Goal: Task Accomplishment & Management: Complete application form

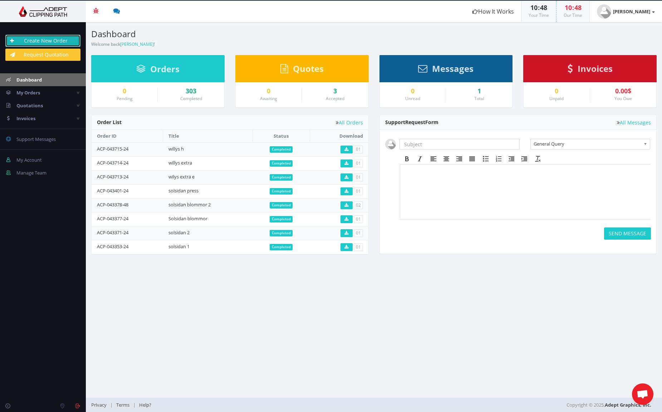
click at [42, 41] on link "Create New Order" at bounding box center [42, 41] width 75 height 12
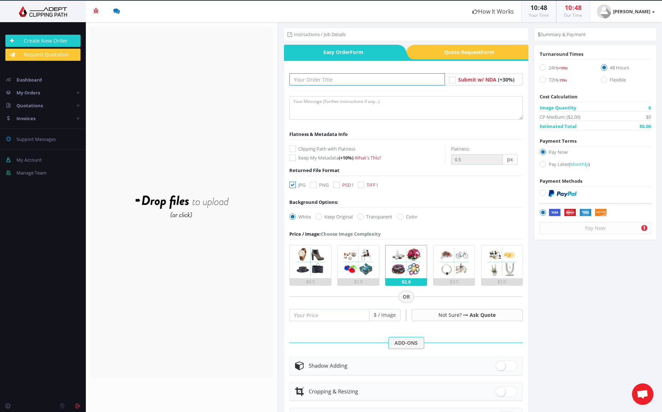
drag, startPoint x: 374, startPoint y: 80, endPoint x: 347, endPoint y: 84, distance: 27.0
click at [375, 80] on input "text" at bounding box center [366, 79] width 155 height 12
type input "MCD w38"
click at [375, 113] on textarea at bounding box center [405, 108] width 233 height 24
type textarea "Key"
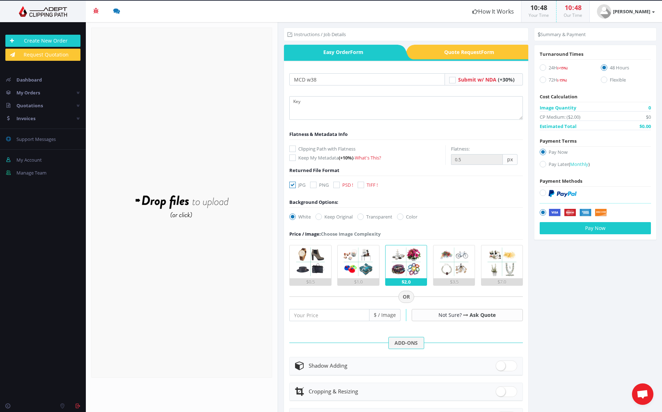
click at [362, 270] on img at bounding box center [357, 261] width 33 height 33
click at [0, 0] on input "$1.0" at bounding box center [0, 0] width 0 height 0
click at [343, 181] on form "MCD w38 Submit w/ NDA (+30%) Key Flatness & Metadata Info Keep My Metadata" at bounding box center [405, 287] width 233 height 429
click at [341, 180] on form "MCD w38 Submit w/ NDA (+30%) Key Flatness & Metadata Info Keep My Metadata" at bounding box center [405, 287] width 233 height 429
click at [336, 184] on icon at bounding box center [336, 185] width 6 height 6
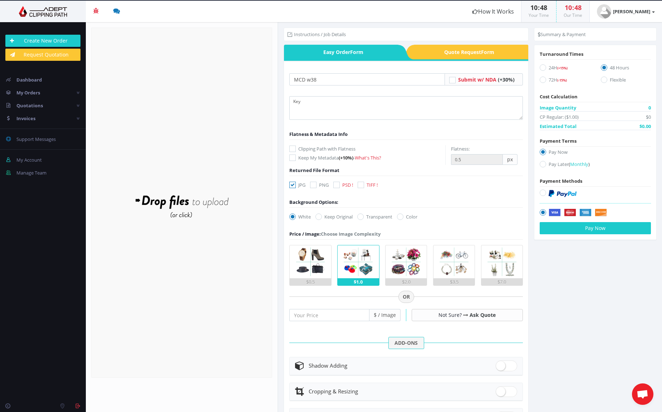
click at [336, 184] on input "PSD !" at bounding box center [337, 185] width 5 height 5
checkbox input "true"
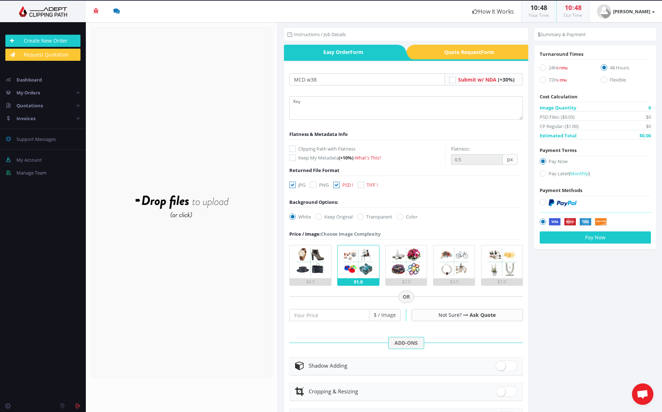
click at [293, 185] on icon at bounding box center [292, 185] width 6 height 6
click at [293, 185] on input "JPG" at bounding box center [293, 185] width 5 height 5
checkbox input "false"
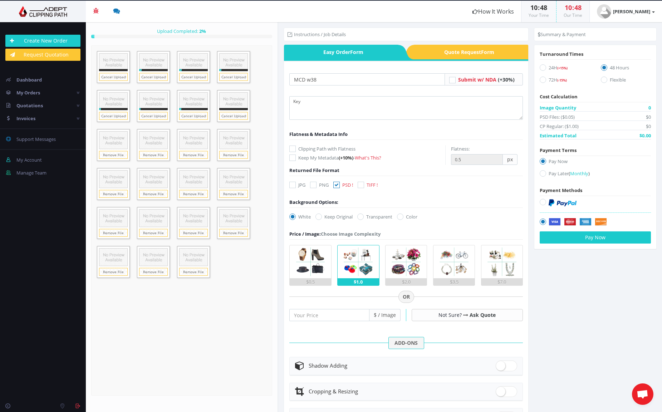
click at [323, 212] on form "MCD w38 Submit w/ NDA (+30%) Key Flatness & Metadata Info Keep My Metadata" at bounding box center [405, 287] width 233 height 429
click at [318, 218] on icon at bounding box center [318, 216] width 6 height 6
click at [318, 218] on input "Keep Original" at bounding box center [319, 216] width 5 height 5
radio input "true"
click at [553, 70] on label "24H (+15%)" at bounding box center [564, 69] width 50 height 10
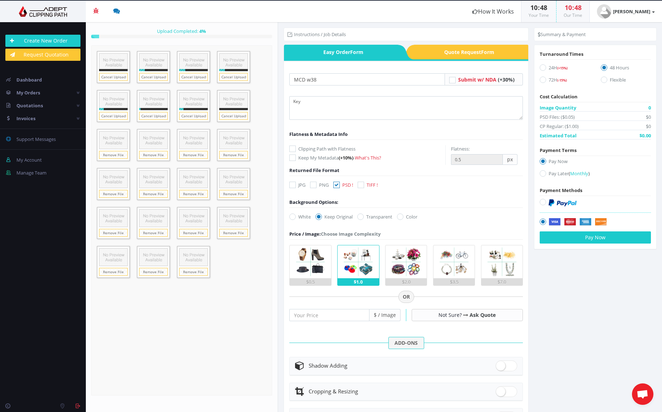
click at [546, 70] on input "24H (+15%)" at bounding box center [543, 67] width 5 height 5
radio input "true"
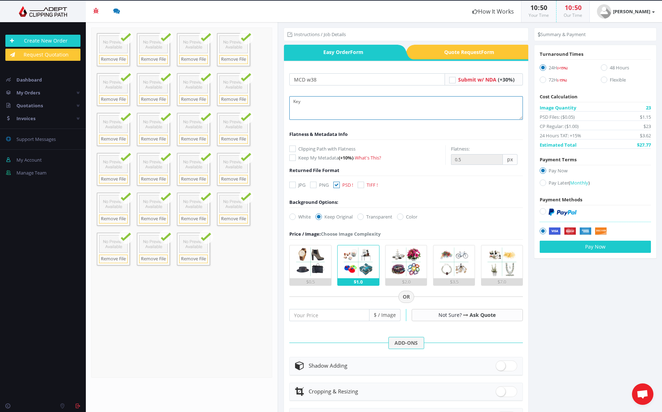
click at [405, 109] on textarea "Key" at bounding box center [405, 108] width 233 height 24
type textarea "Key with paths"
click at [239, 57] on link "Remove File" at bounding box center [233, 59] width 29 height 9
click at [116, 100] on link "Remove File" at bounding box center [113, 99] width 29 height 9
click at [593, 247] on button "Pay Now" at bounding box center [594, 247] width 111 height 12
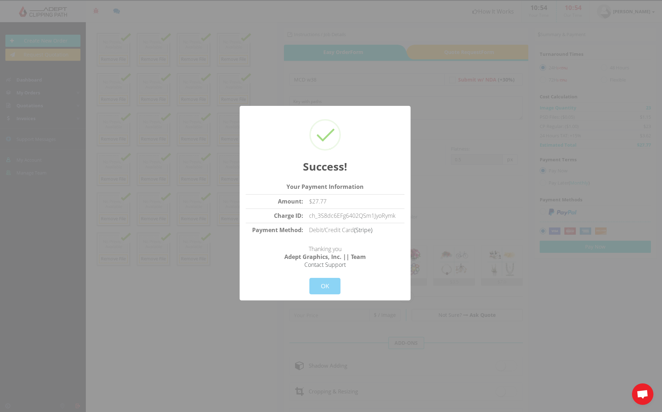
click at [328, 292] on button "OK" at bounding box center [324, 286] width 31 height 16
